Goal: Task Accomplishment & Management: Manage account settings

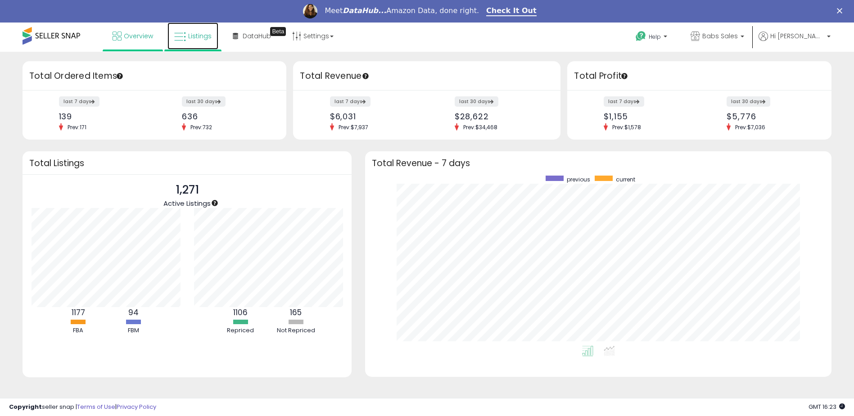
click at [198, 30] on link "Listings" at bounding box center [192, 36] width 51 height 27
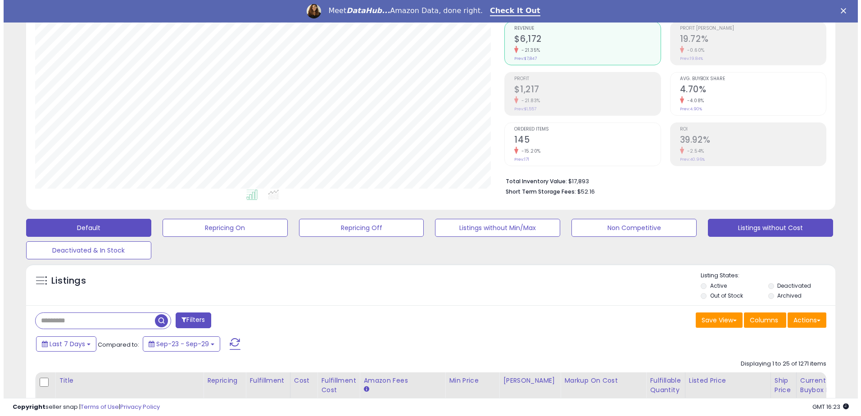
scroll to position [90, 0]
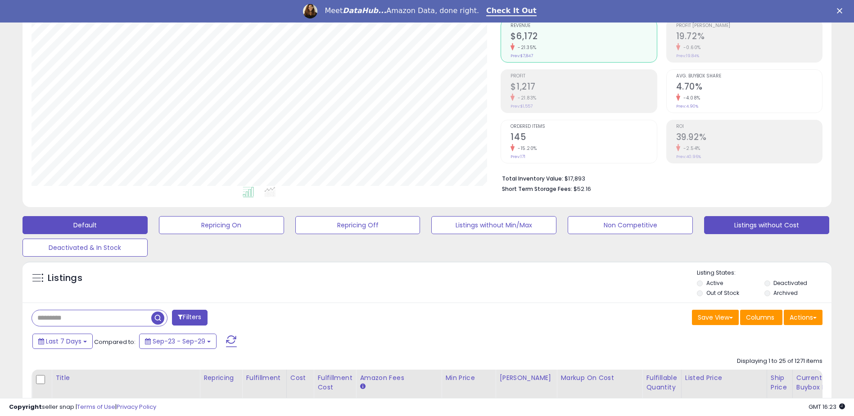
click at [741, 225] on button "Listings without Cost" at bounding box center [766, 225] width 125 height 18
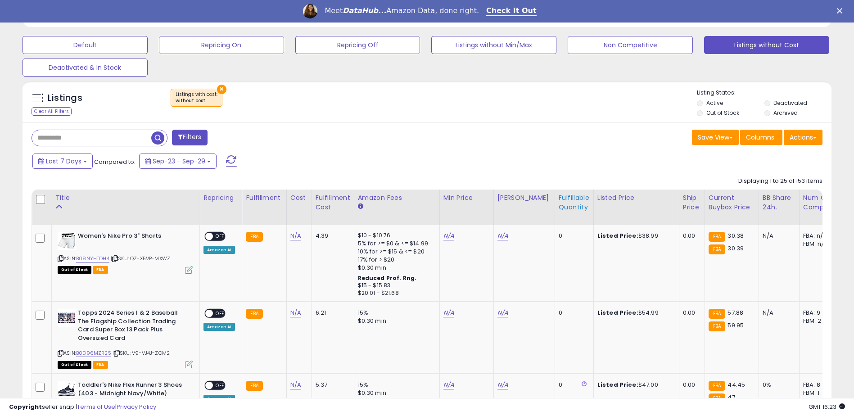
scroll to position [185, 469]
click at [562, 198] on div "Fulfillable Quantity" at bounding box center [574, 202] width 31 height 19
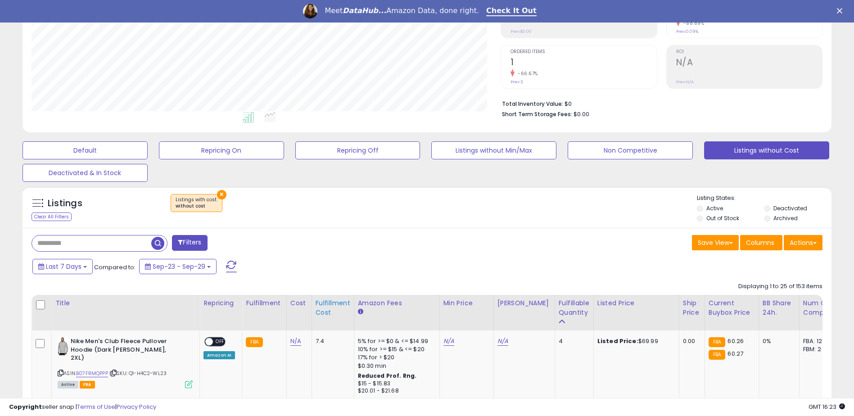
scroll to position [270, 0]
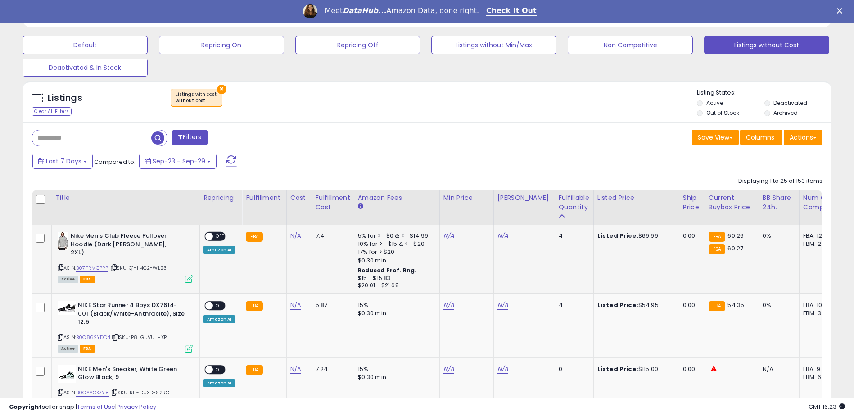
drag, startPoint x: 111, startPoint y: 259, endPoint x: 77, endPoint y: 259, distance: 33.3
click at [77, 259] on div "ASIN: B07FRMQPPP | SKU: Q1-H4C2-WL23 Active FBA" at bounding box center [125, 257] width 135 height 50
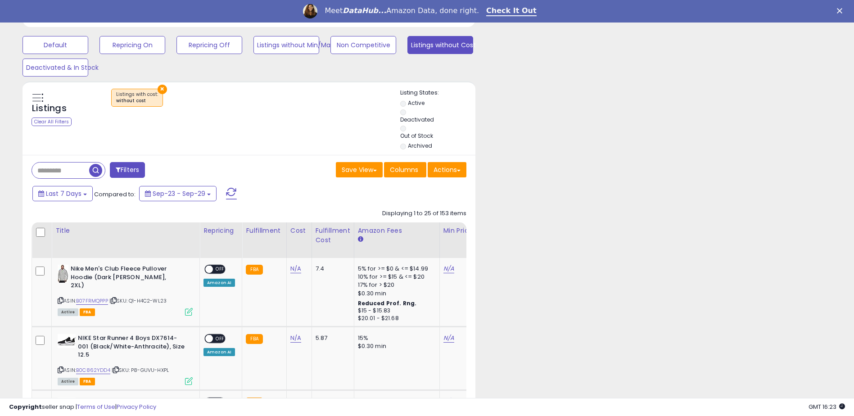
scroll to position [449919, 449842]
click at [290, 270] on link "N/A" at bounding box center [295, 268] width 11 height 9
click at [255, 250] on input "number" at bounding box center [268, 246] width 80 height 15
type input "*****"
click at [327, 248] on button "submit" at bounding box center [318, 246] width 15 height 14
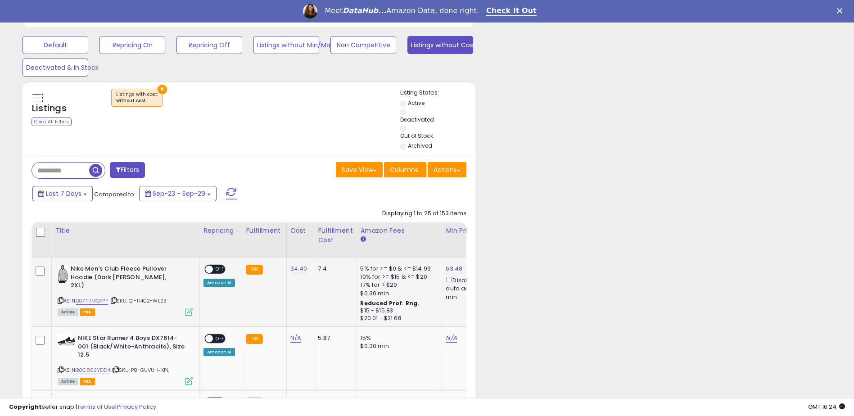
click at [209, 270] on span at bounding box center [209, 270] width 8 height 8
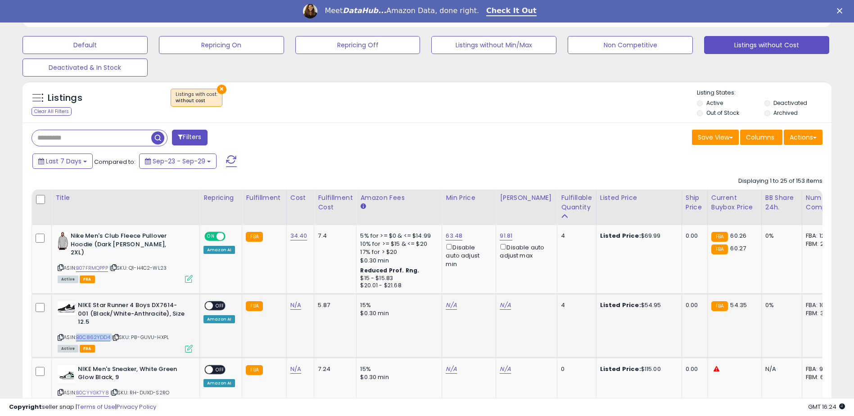
drag, startPoint x: 112, startPoint y: 328, endPoint x: 79, endPoint y: 325, distance: 33.0
click at [79, 325] on div "ASIN: B0C862YDD4 | SKU: P8-GUVU-HXPL Active FBA" at bounding box center [125, 326] width 135 height 50
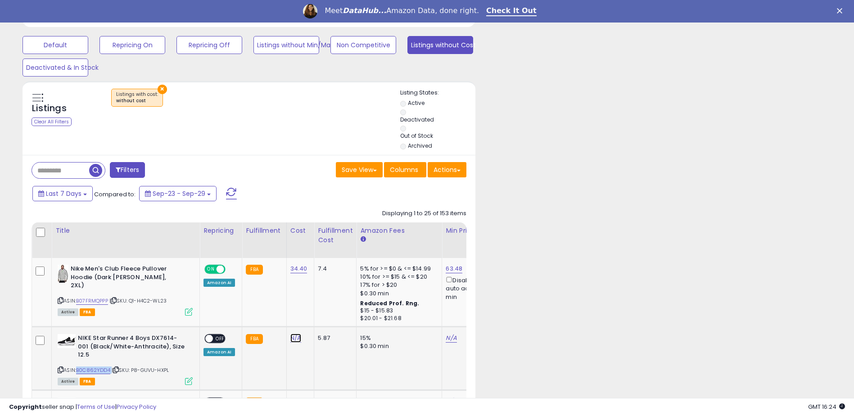
click at [291, 336] on link "N/A" at bounding box center [295, 338] width 11 height 9
type input "*****"
click at [327, 316] on button "submit" at bounding box center [318, 315] width 15 height 14
click at [207, 338] on span at bounding box center [209, 339] width 8 height 8
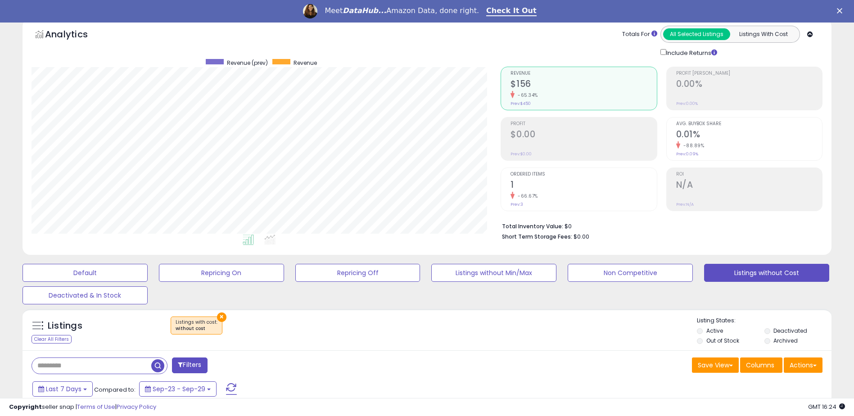
scroll to position [0, 0]
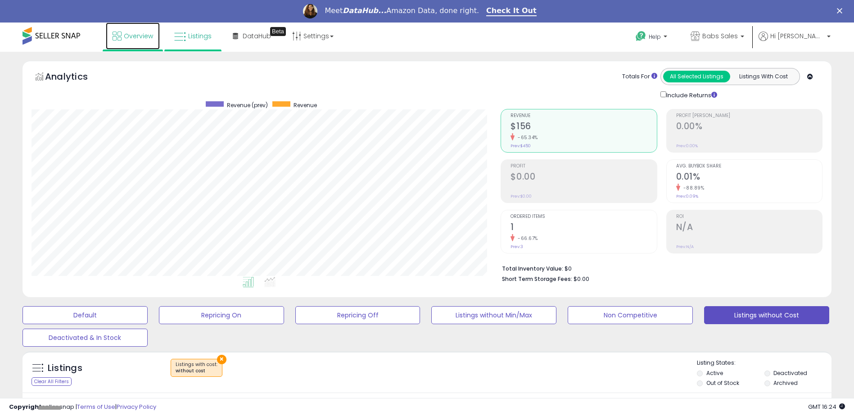
click at [143, 34] on span "Overview" at bounding box center [138, 36] width 29 height 9
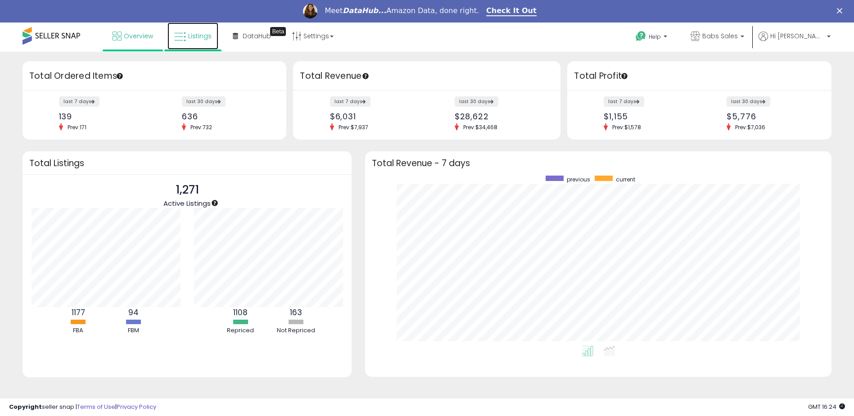
click at [202, 34] on span "Listings" at bounding box center [199, 36] width 23 height 9
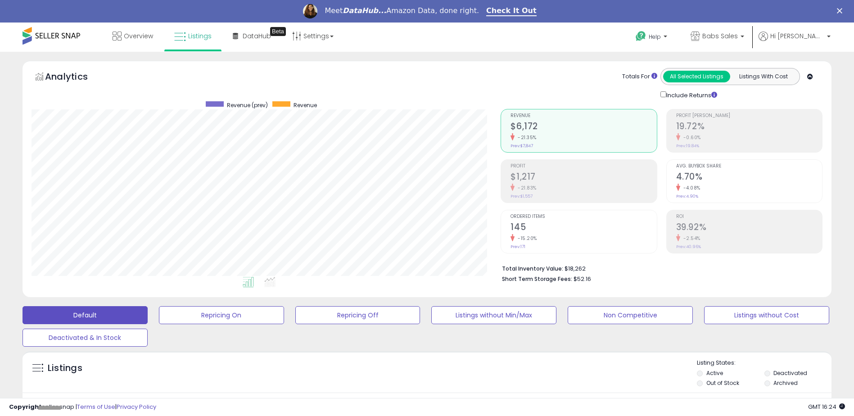
scroll to position [185, 469]
